Goal: Find specific page/section: Find specific page/section

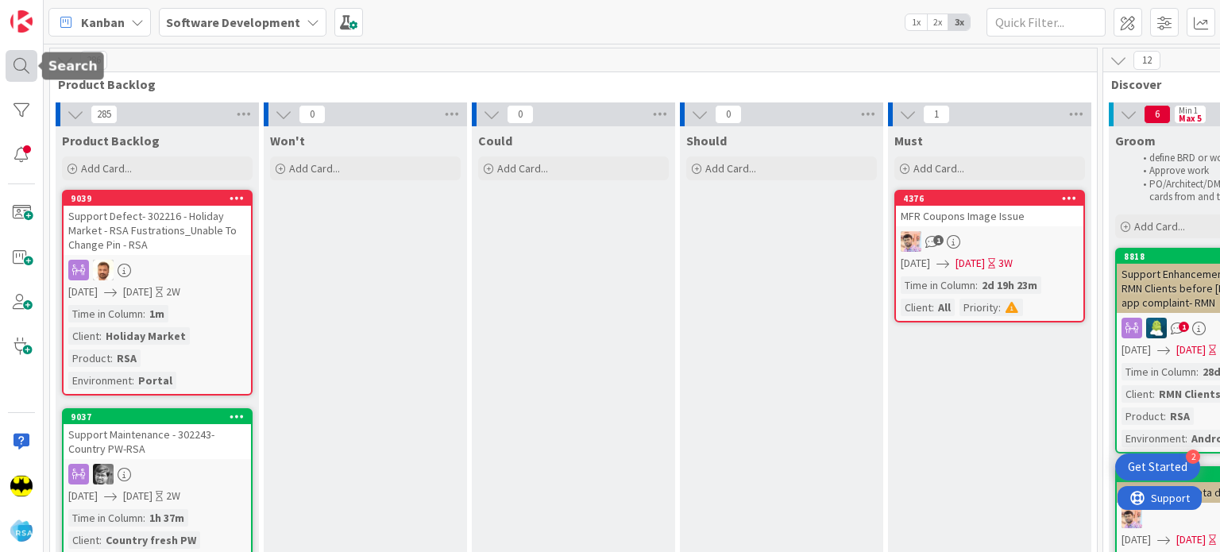
click at [10, 70] on div at bounding box center [22, 66] width 32 height 32
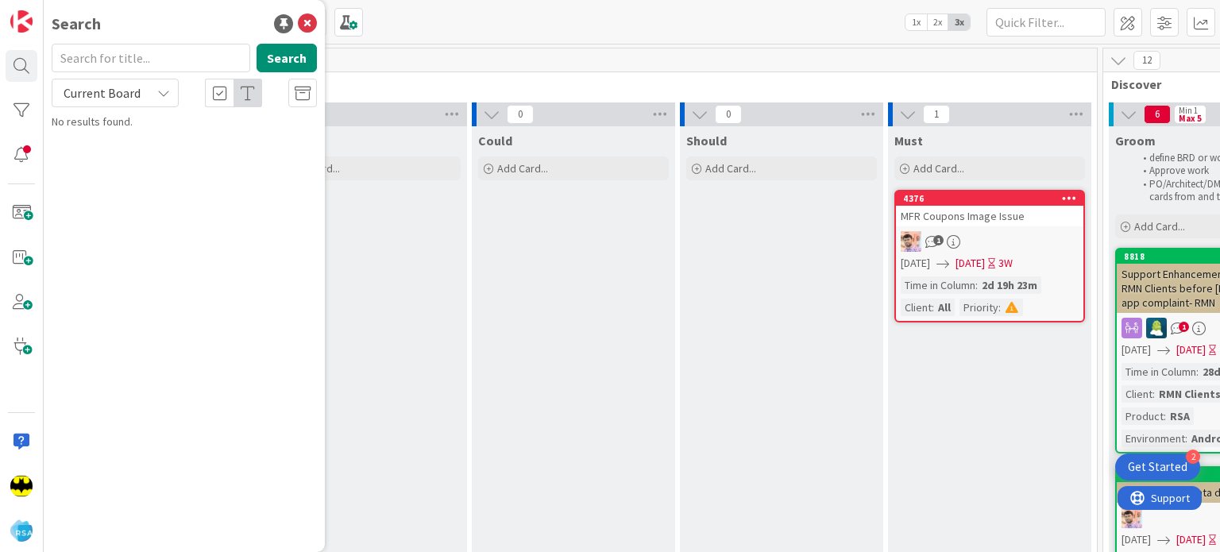
click at [219, 40] on div "Search Search Current Board No results found." at bounding box center [184, 276] width 281 height 552
click at [207, 50] on input "text" at bounding box center [151, 58] width 199 height 29
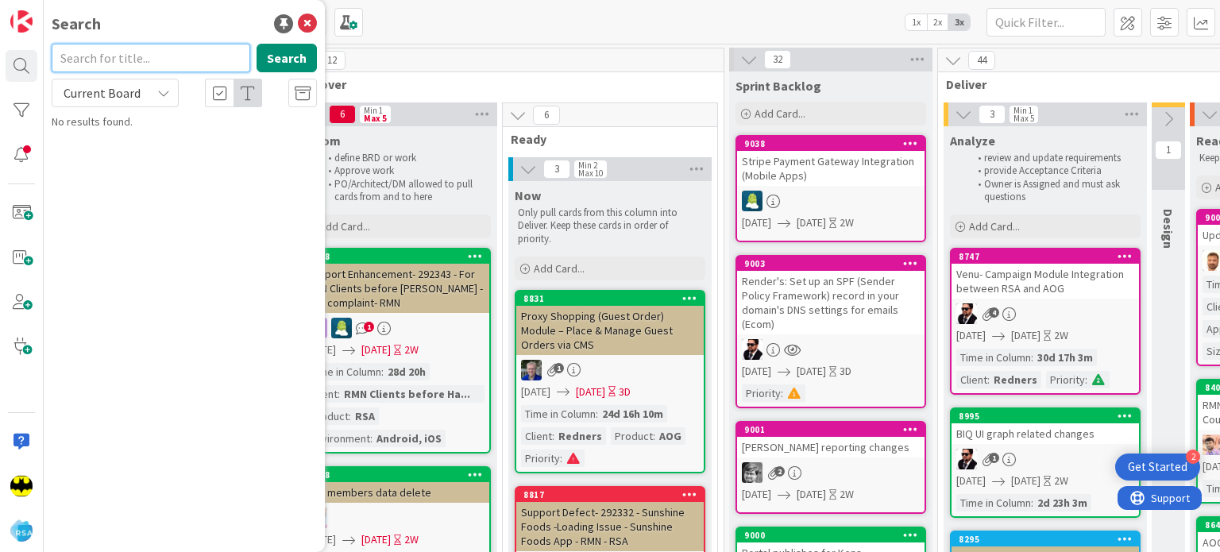
scroll to position [0, 1077]
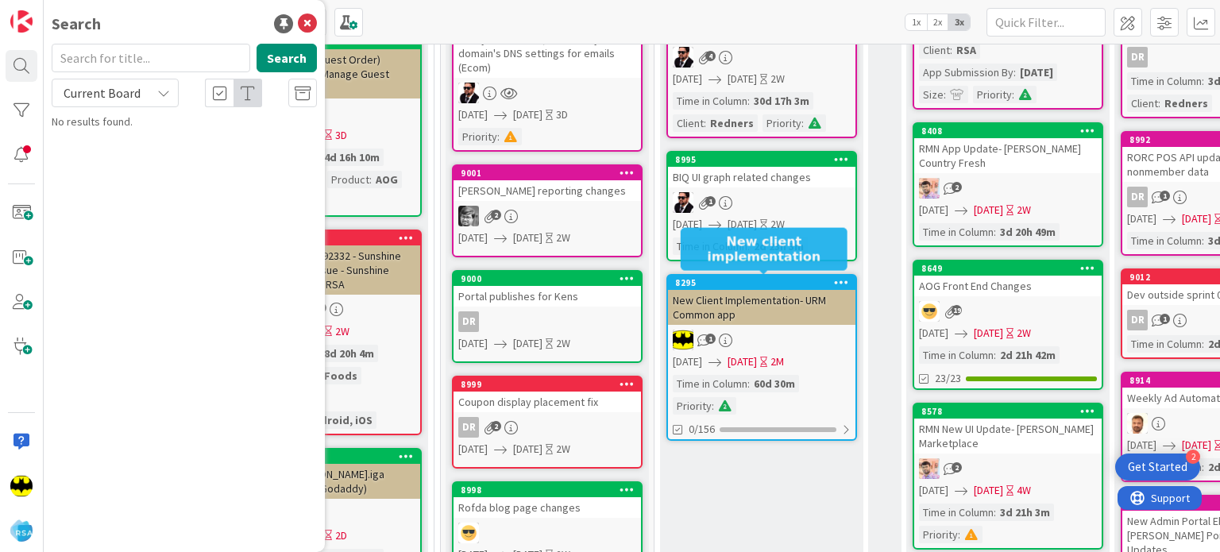
click at [820, 278] on div "8295" at bounding box center [765, 282] width 180 height 11
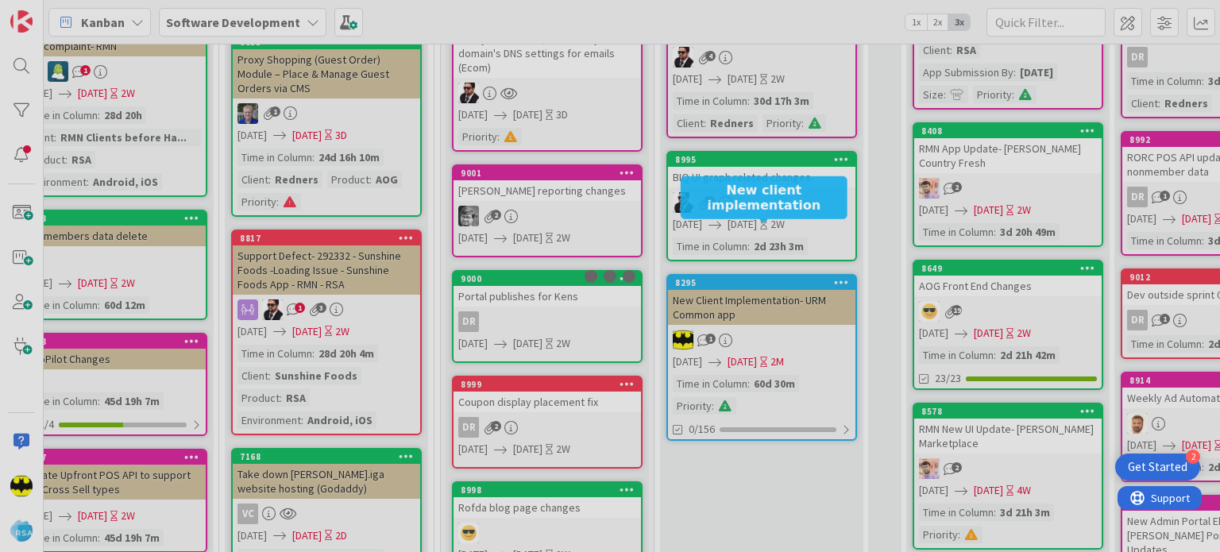
scroll to position [308, 1099]
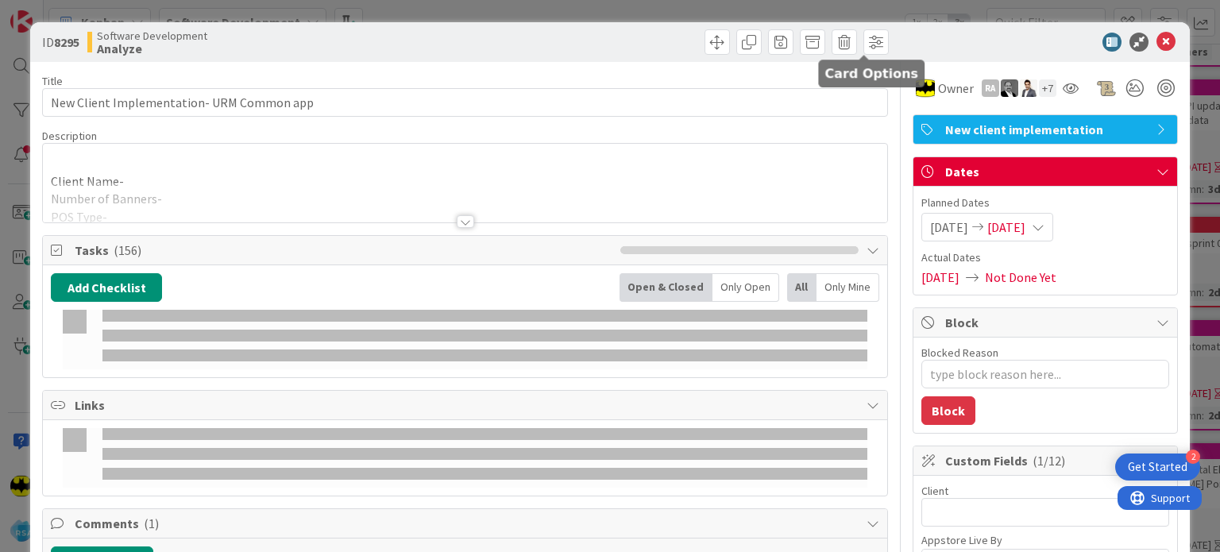
click at [1159, 34] on icon at bounding box center [1166, 42] width 19 height 19
click at [1157, 39] on icon at bounding box center [1166, 42] width 19 height 19
click at [1157, 41] on icon at bounding box center [1166, 42] width 19 height 19
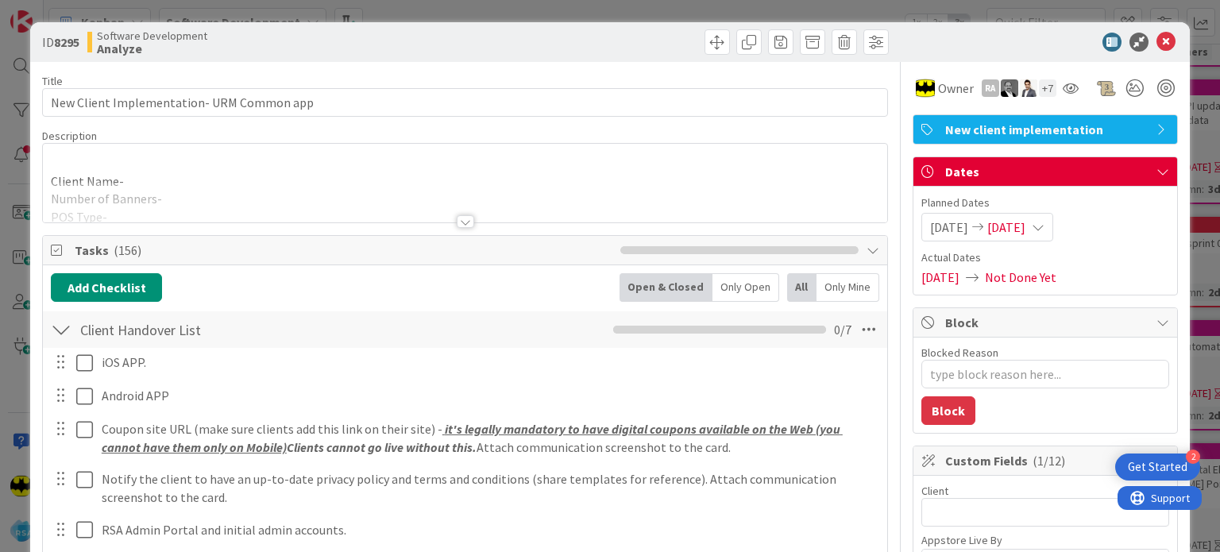
click at [1157, 44] on icon at bounding box center [1166, 42] width 19 height 19
type textarea "x"
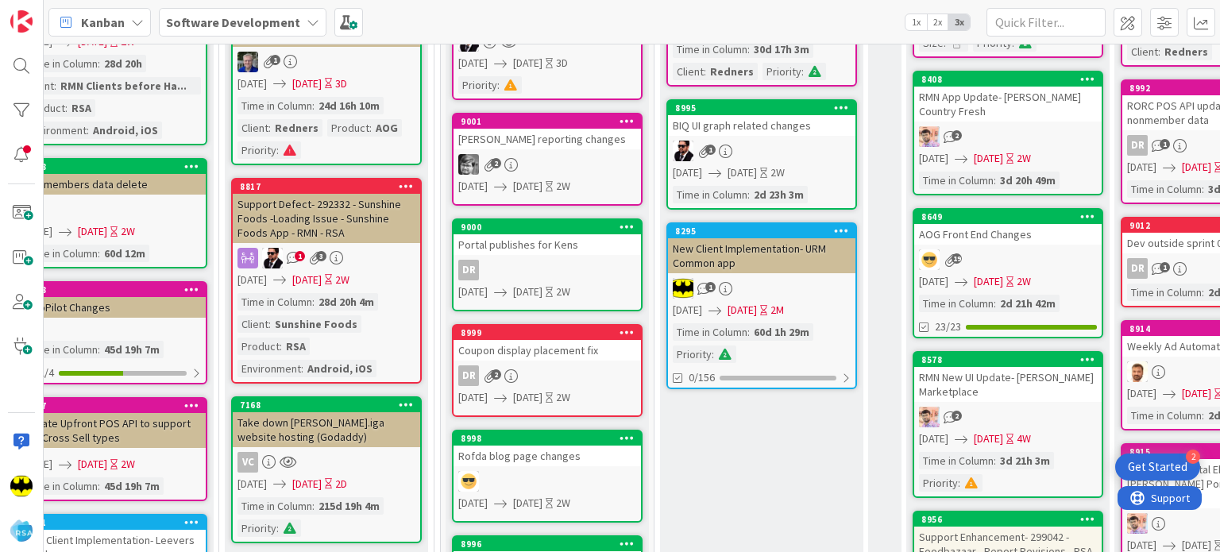
click at [1153, 37] on div "Kanban Software Development 1x 2x 3x" at bounding box center [632, 22] width 1176 height 44
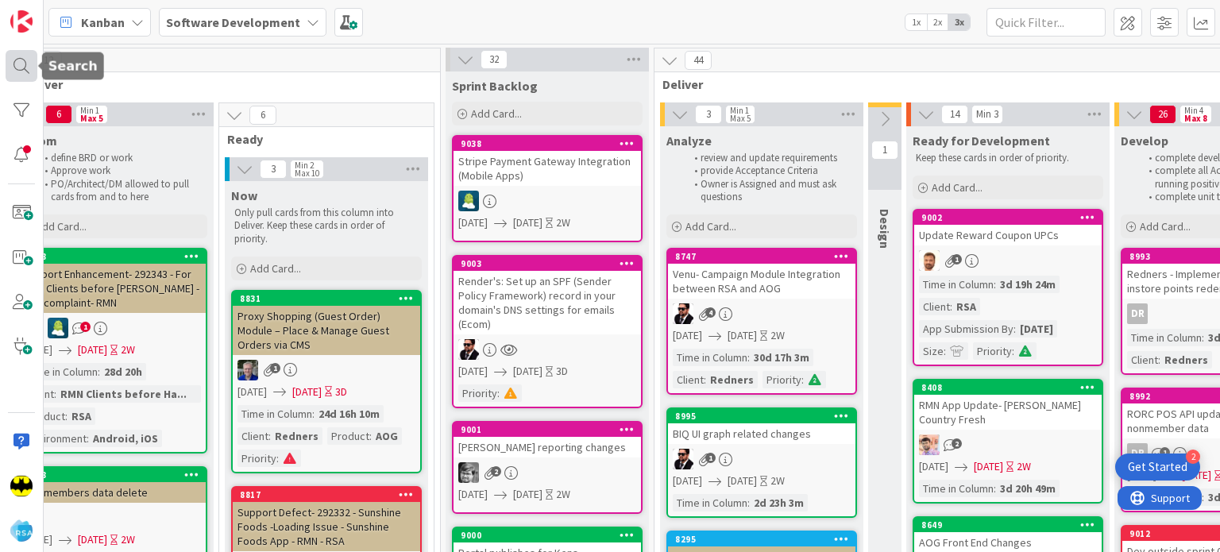
click at [26, 71] on div at bounding box center [22, 66] width 32 height 32
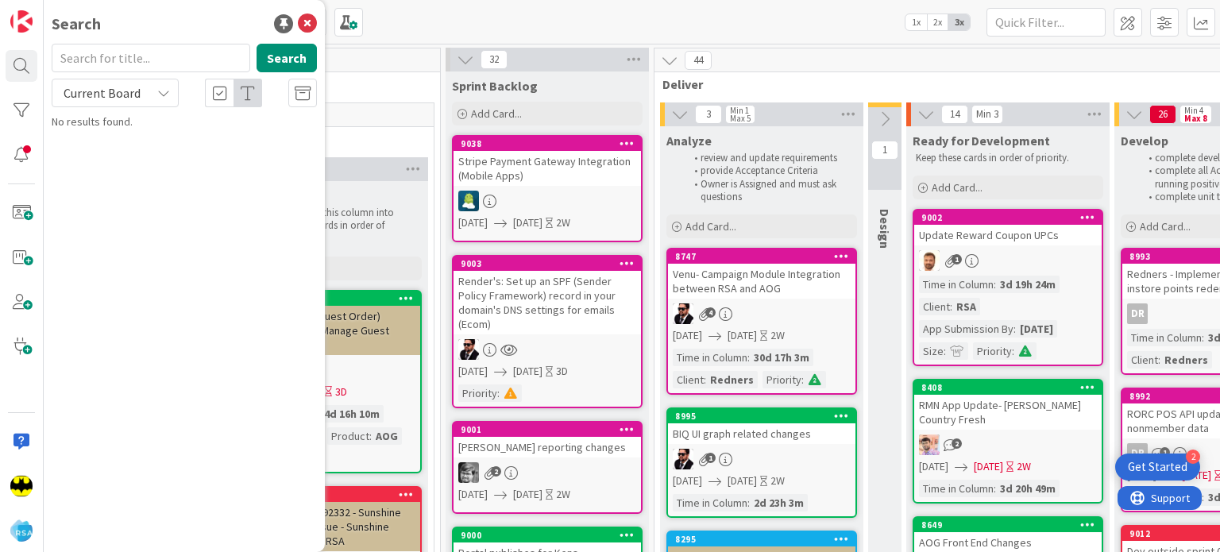
click at [120, 69] on input "text" at bounding box center [151, 58] width 199 height 29
type input "8195"
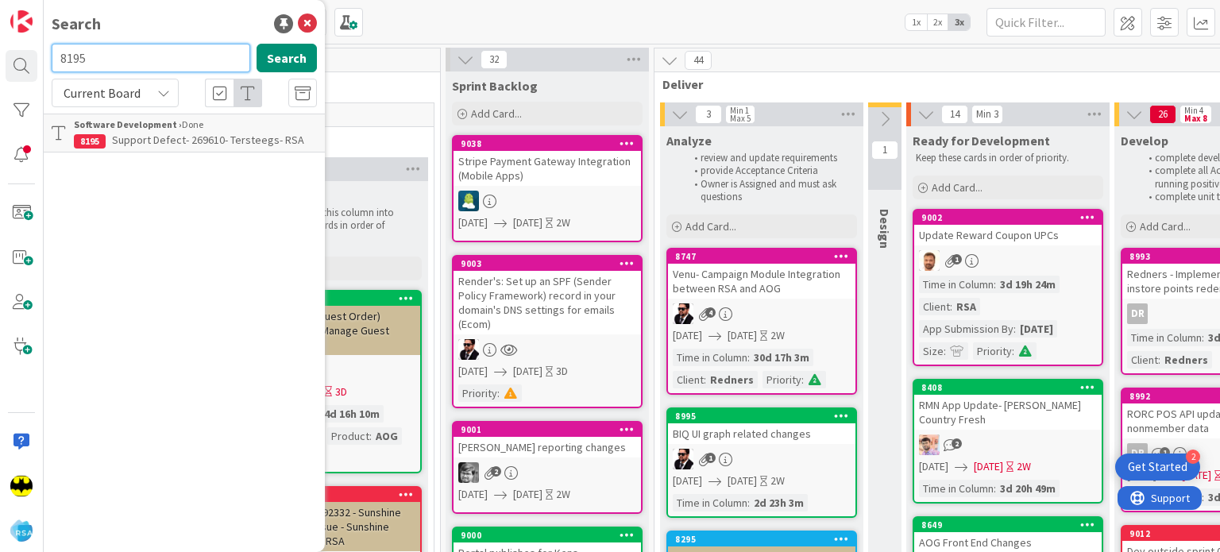
click at [159, 66] on input "8195" at bounding box center [151, 58] width 199 height 29
type input "8915"
click at [159, 66] on input "8915" at bounding box center [151, 58] width 199 height 29
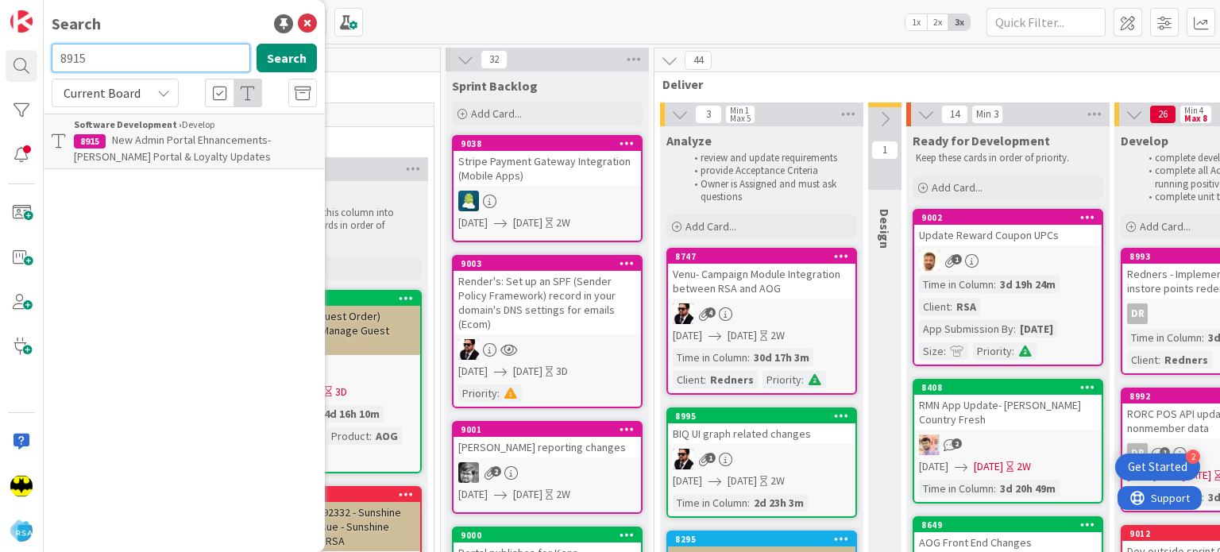
click at [159, 66] on input "8915" at bounding box center [151, 58] width 199 height 29
click at [157, 58] on input "text" at bounding box center [151, 58] width 199 height 29
type input "8914"
click at [157, 58] on input "8914" at bounding box center [151, 58] width 199 height 29
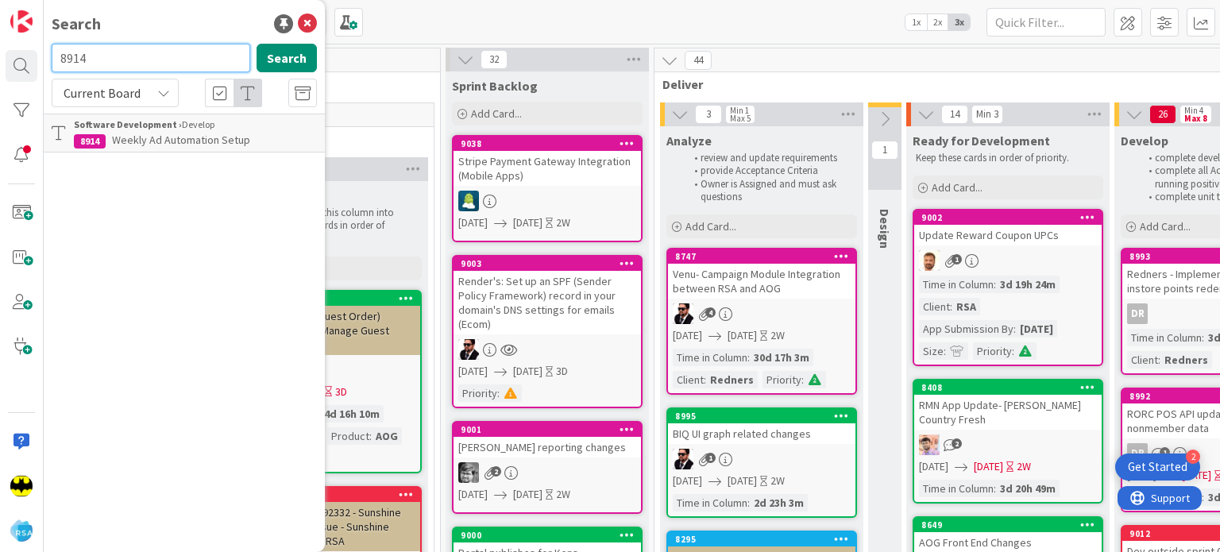
click at [157, 58] on input "8914" at bounding box center [151, 58] width 199 height 29
click at [151, 59] on input "text" at bounding box center [151, 58] width 199 height 29
click at [143, 38] on div "Search Search Current Board Software Development › Develop 8914 Weekly Ad Autom…" at bounding box center [184, 276] width 281 height 552
click at [168, 40] on div "Search Search Current Board Software Development › Develop 8914 Weekly Ad Autom…" at bounding box center [184, 276] width 281 height 552
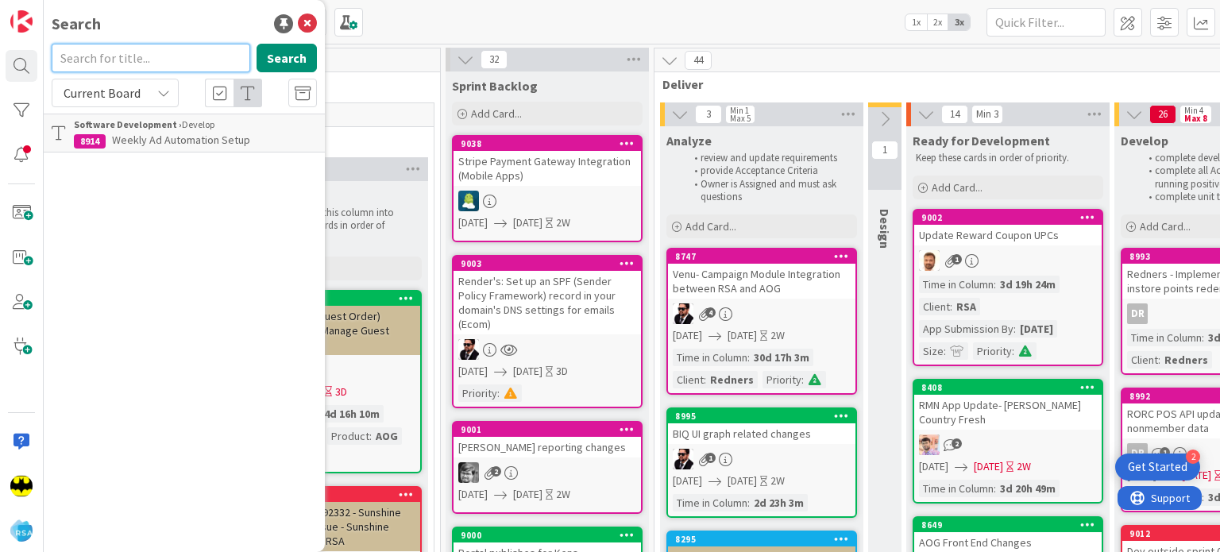
click at [175, 51] on input "text" at bounding box center [151, 58] width 199 height 29
type input "8649"
click at [174, 51] on input "8649" at bounding box center [151, 58] width 199 height 29
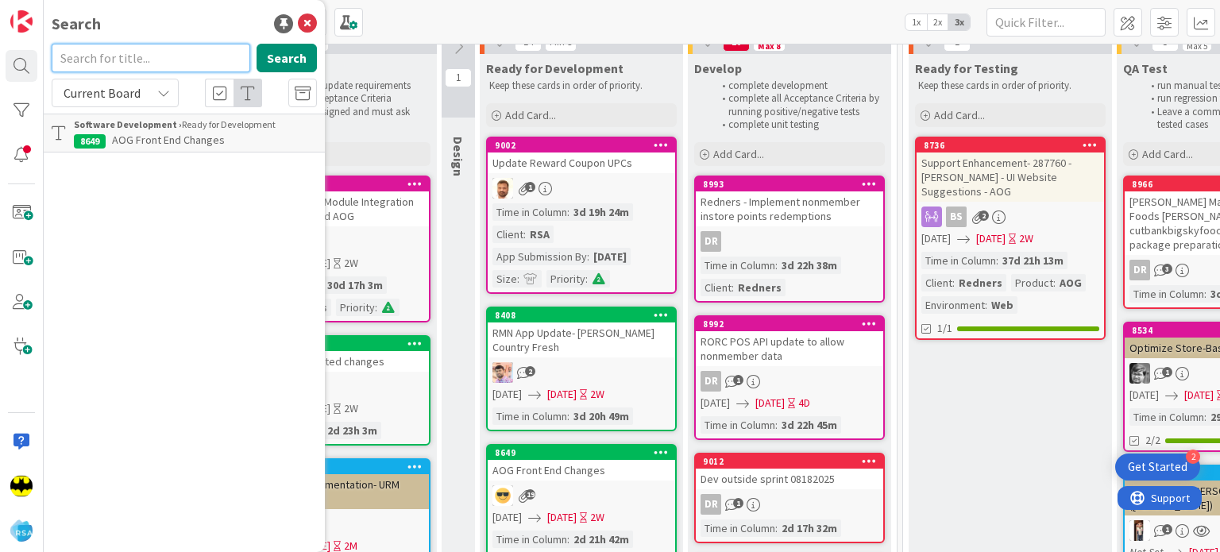
scroll to position [0, 1525]
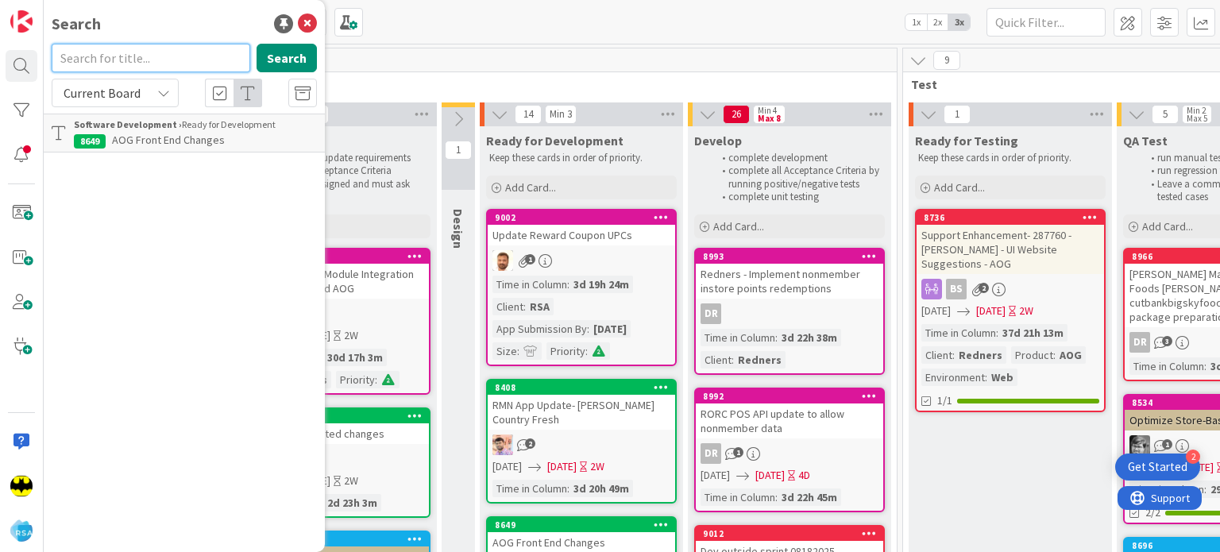
click at [190, 58] on input "text" at bounding box center [151, 58] width 199 height 29
click at [153, 21] on div "Search" at bounding box center [184, 24] width 265 height 24
click at [155, 68] on input "text" at bounding box center [151, 58] width 199 height 29
click at [191, 53] on input "text" at bounding box center [151, 58] width 199 height 29
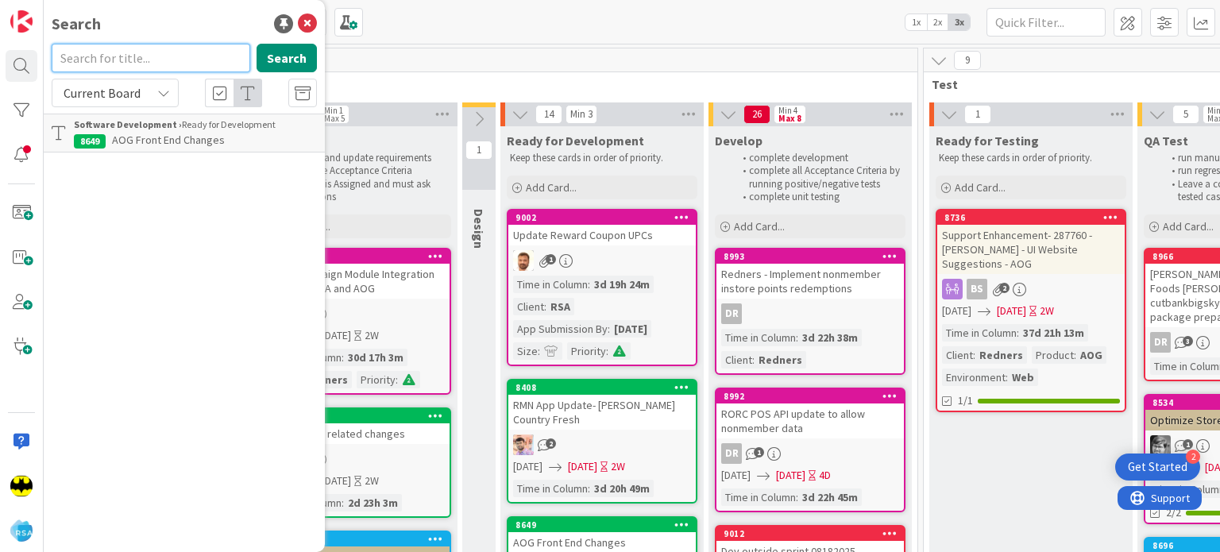
scroll to position [0, 1501]
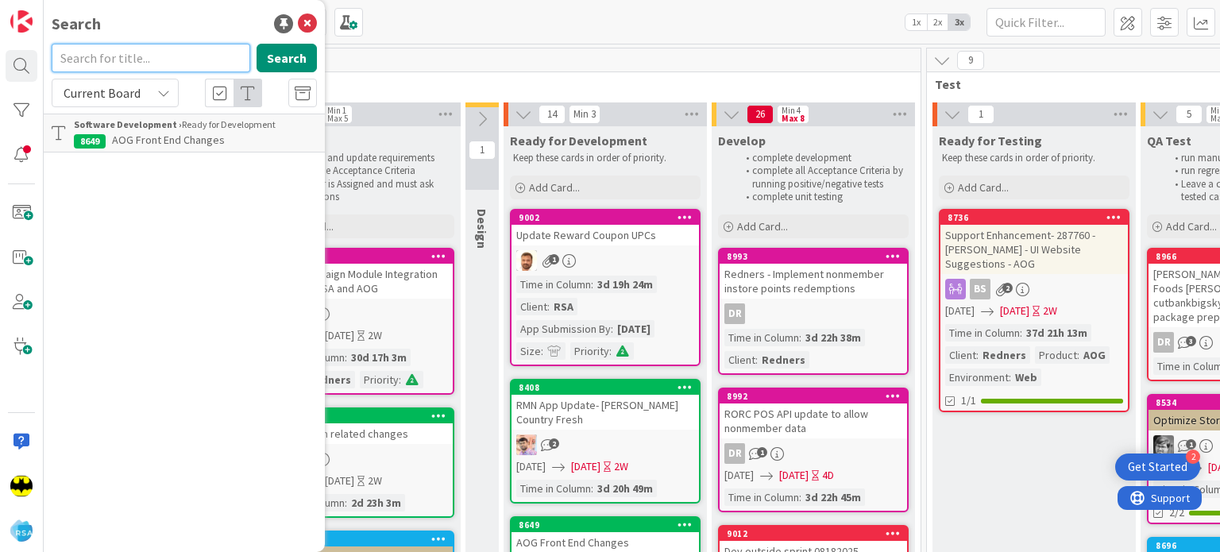
click at [177, 66] on input "text" at bounding box center [151, 58] width 199 height 29
click at [169, 53] on input "text" at bounding box center [151, 58] width 199 height 29
type input "8308"
click at [169, 53] on input "8308" at bounding box center [151, 58] width 199 height 29
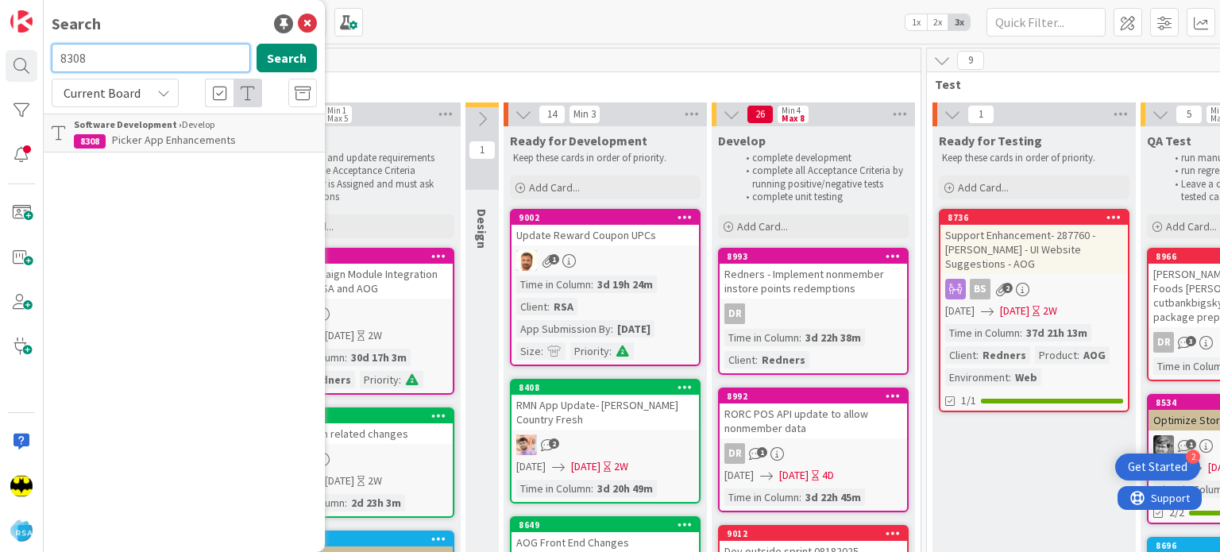
click at [169, 53] on input "8308" at bounding box center [151, 58] width 199 height 29
click at [180, 31] on div "Search" at bounding box center [184, 24] width 265 height 24
click at [188, 54] on input "text" at bounding box center [151, 58] width 199 height 29
type input "8924"
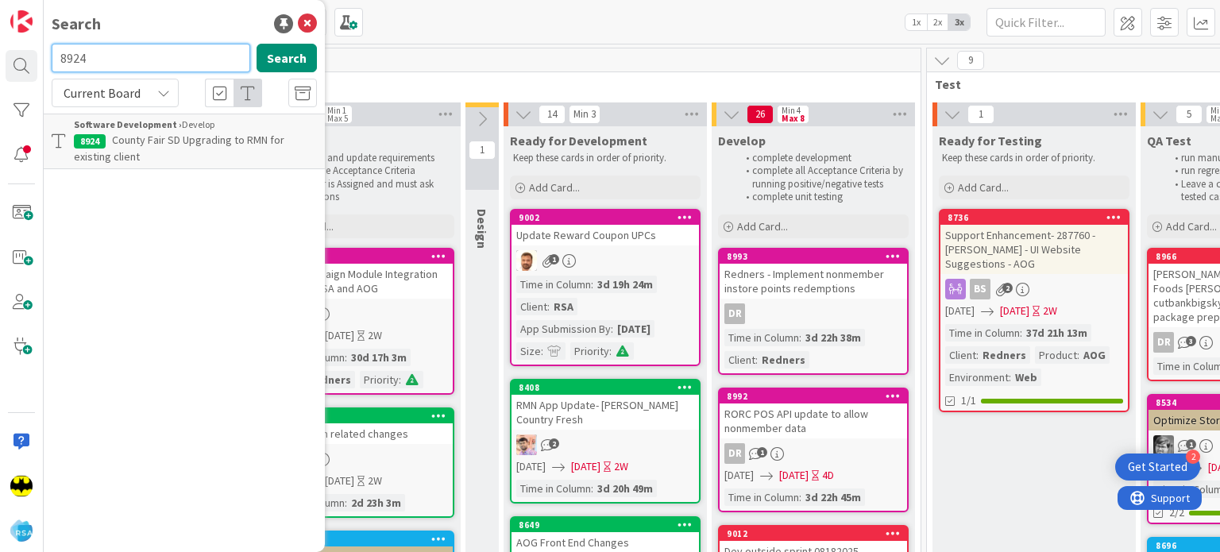
click at [188, 54] on input "8924" at bounding box center [151, 58] width 199 height 29
click at [192, 50] on input "text" at bounding box center [151, 58] width 199 height 29
type input "9036"
click at [192, 50] on input "9036" at bounding box center [151, 58] width 199 height 29
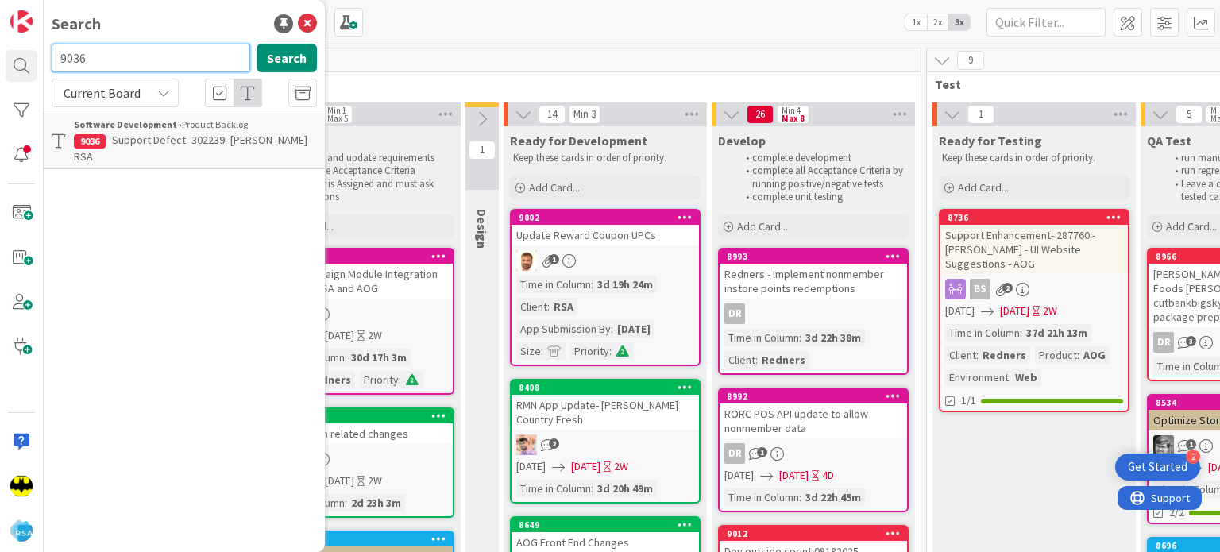
click at [192, 50] on input "9036" at bounding box center [151, 58] width 199 height 29
click at [191, 33] on div "Search" at bounding box center [184, 24] width 265 height 24
click at [212, 62] on input "text" at bounding box center [151, 58] width 199 height 29
type input "8308"
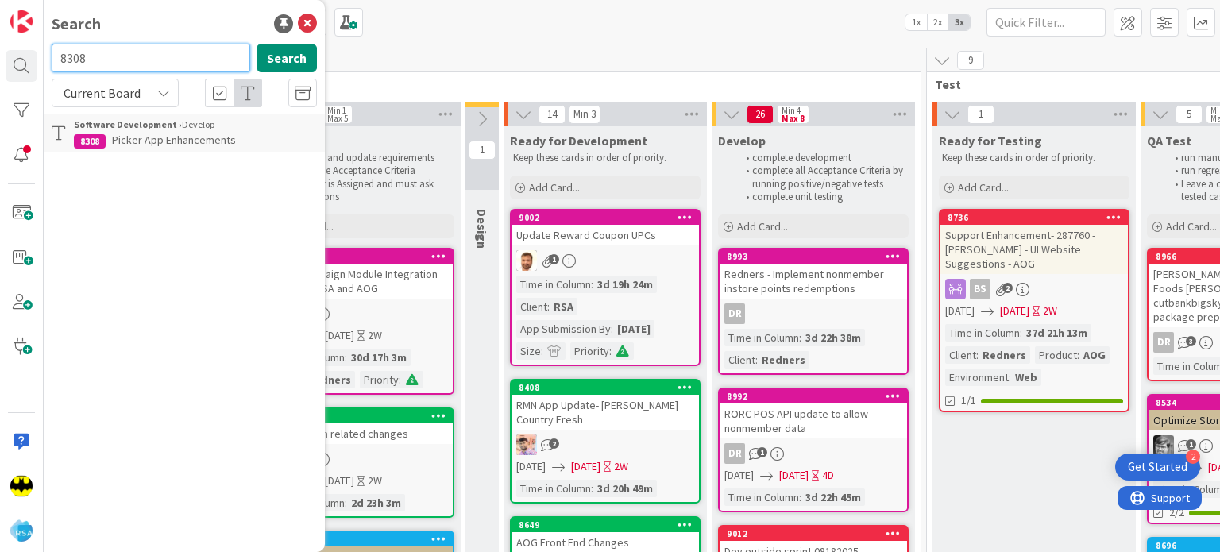
click at [146, 56] on input "8308" at bounding box center [151, 58] width 199 height 29
click at [148, 41] on div "Search Search Current Board Software Development › Develop 8308 Picker App Enha…" at bounding box center [184, 276] width 281 height 552
click at [149, 48] on input "text" at bounding box center [151, 58] width 199 height 29
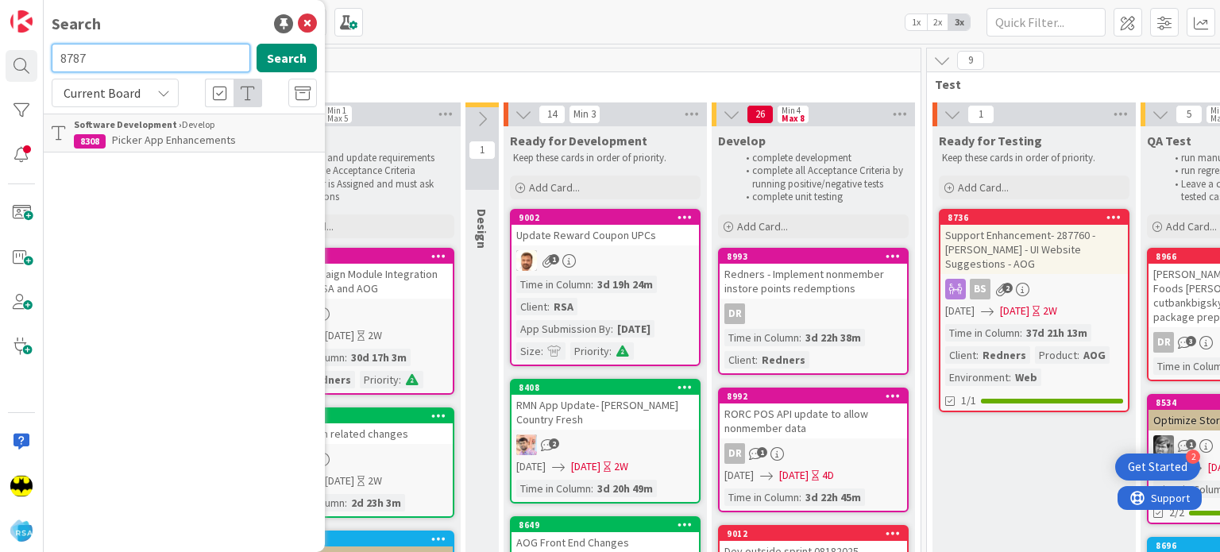
type input "8787"
click at [149, 48] on input "8787" at bounding box center [151, 58] width 199 height 29
click at [174, 33] on div "Search" at bounding box center [184, 24] width 265 height 24
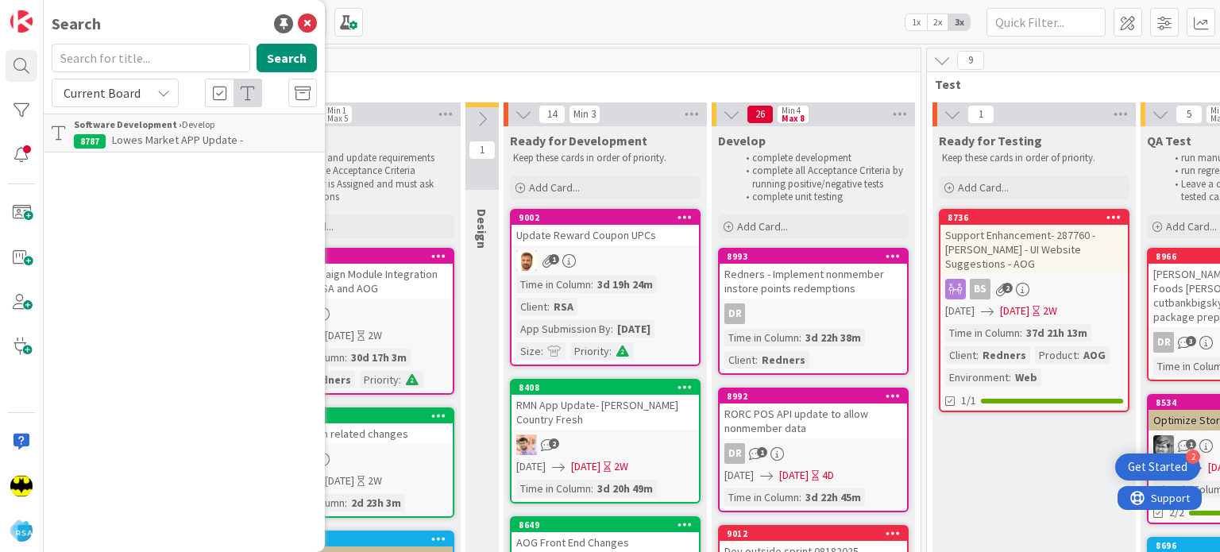
click at [174, 25] on div "Search" at bounding box center [184, 24] width 265 height 24
click at [155, 59] on input "text" at bounding box center [151, 58] width 199 height 29
click at [223, 30] on div "Search" at bounding box center [184, 24] width 265 height 24
click at [198, 71] on input "text" at bounding box center [151, 58] width 199 height 29
click at [200, 17] on div "Search" at bounding box center [184, 24] width 265 height 24
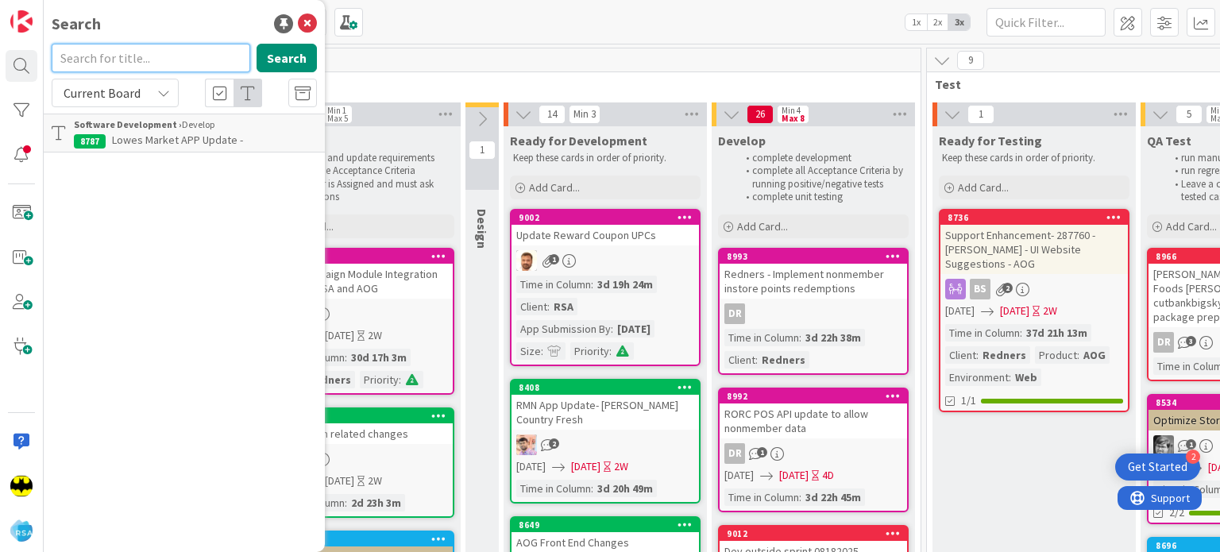
click at [183, 60] on input "text" at bounding box center [151, 58] width 199 height 29
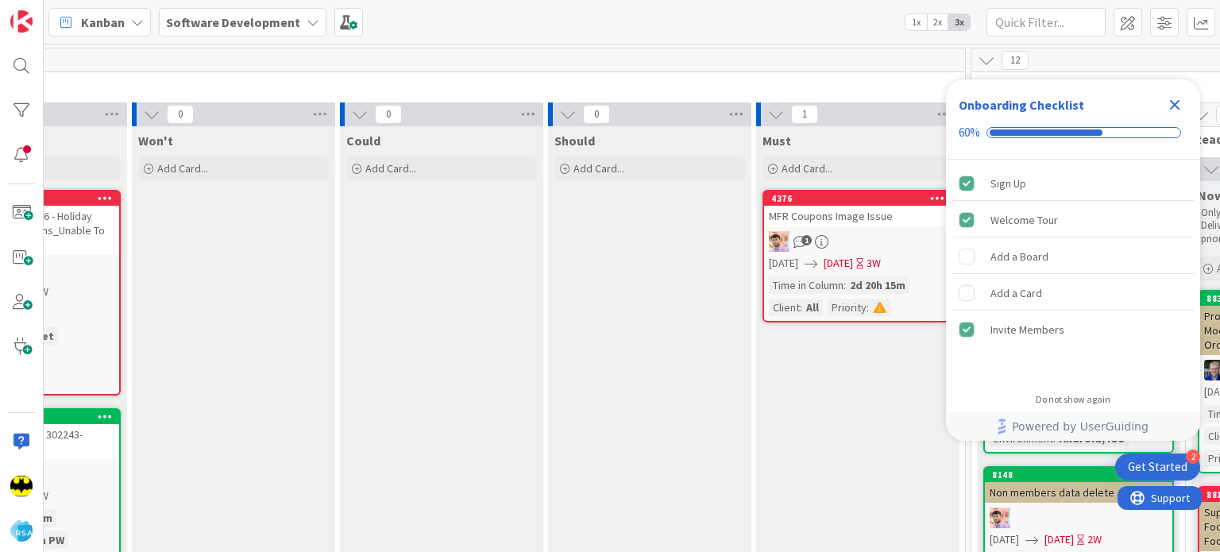
click at [1174, 112] on icon "Close Checklist" at bounding box center [1174, 104] width 19 height 19
